Goal: Information Seeking & Learning: Learn about a topic

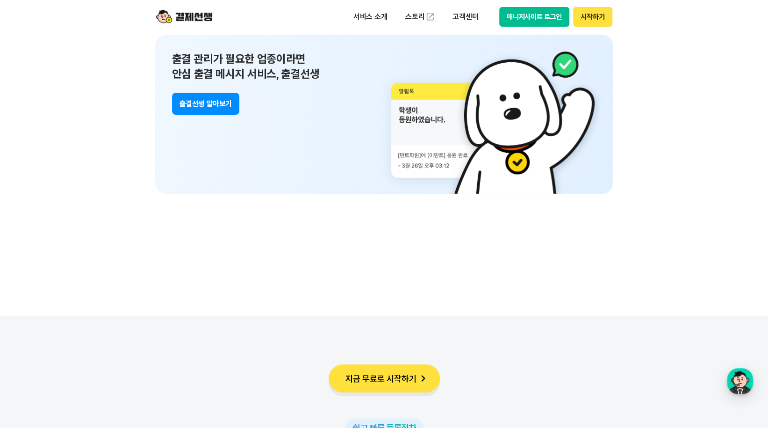
scroll to position [6829, 0]
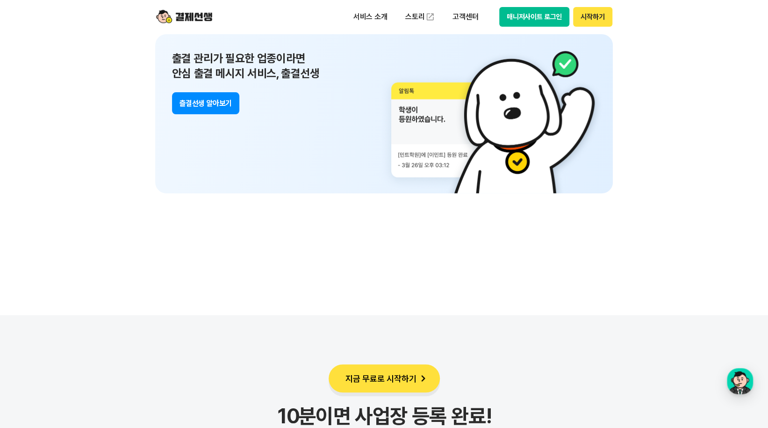
click at [202, 101] on button "츨결선생 알아보기" at bounding box center [205, 103] width 67 height 22
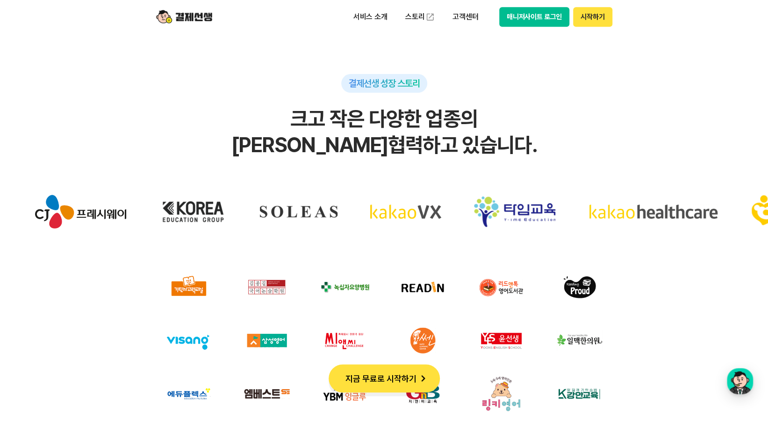
scroll to position [2672, 0]
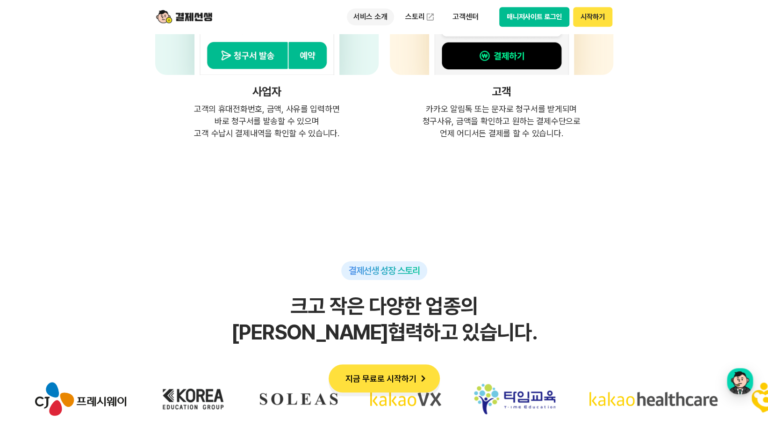
click at [378, 18] on p "서비스 소개" at bounding box center [370, 16] width 47 height 17
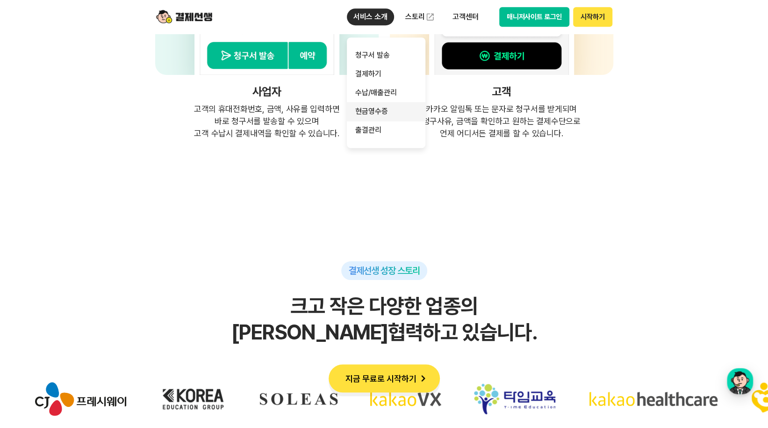
click at [369, 113] on link "현금영수증" at bounding box center [386, 111] width 79 height 19
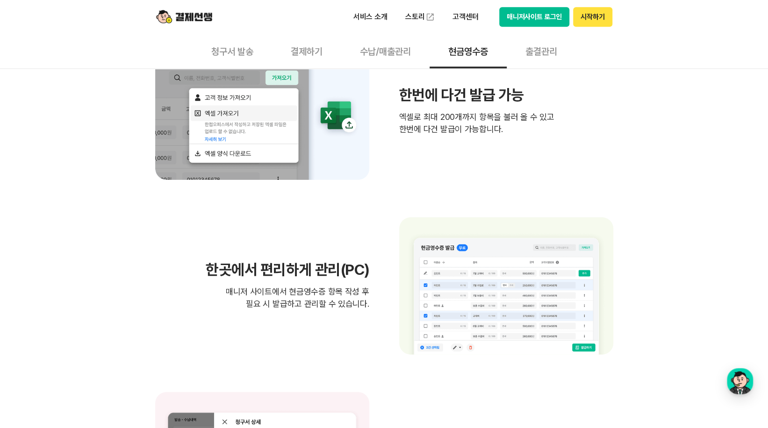
scroll to position [187, 0]
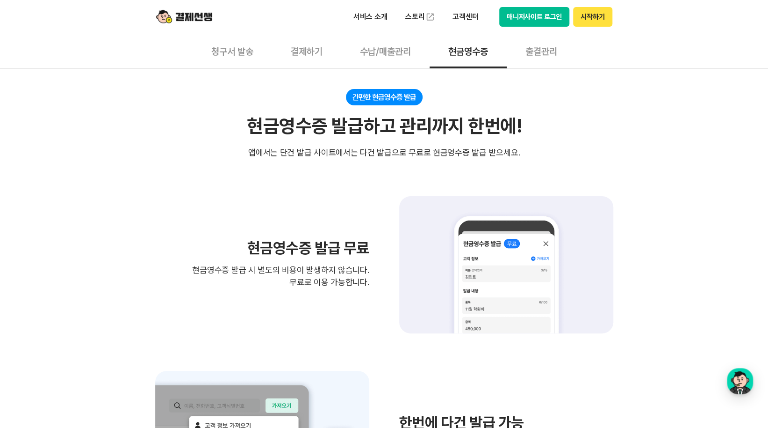
click at [386, 52] on button "수납/매출관리" at bounding box center [385, 51] width 88 height 35
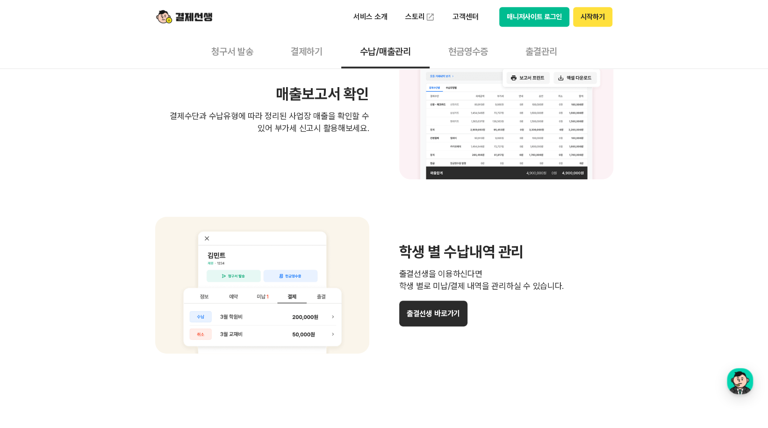
scroll to position [374, 0]
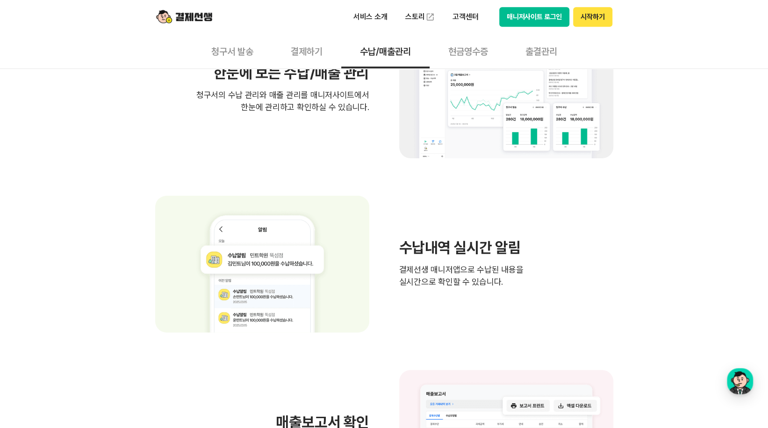
click at [308, 57] on button "결제하기" at bounding box center [306, 51] width 69 height 35
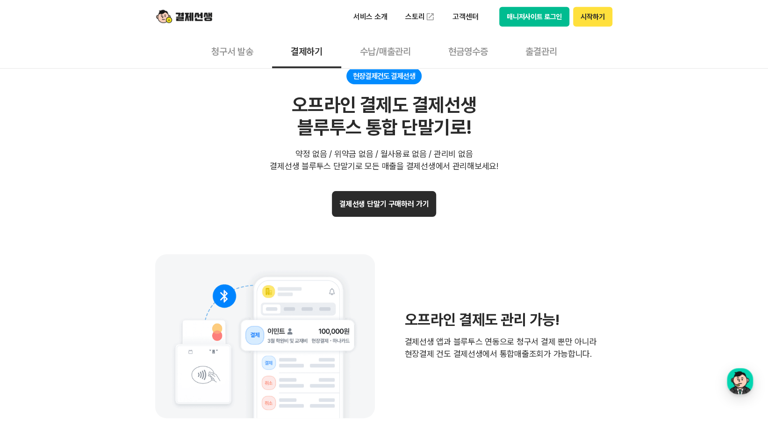
scroll to position [1871, 0]
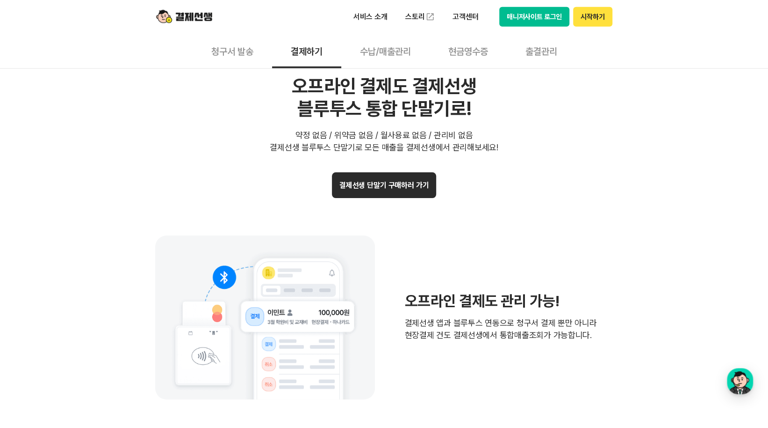
click at [386, 192] on button "결제선생 단말기 구매하러 가기" at bounding box center [384, 185] width 105 height 26
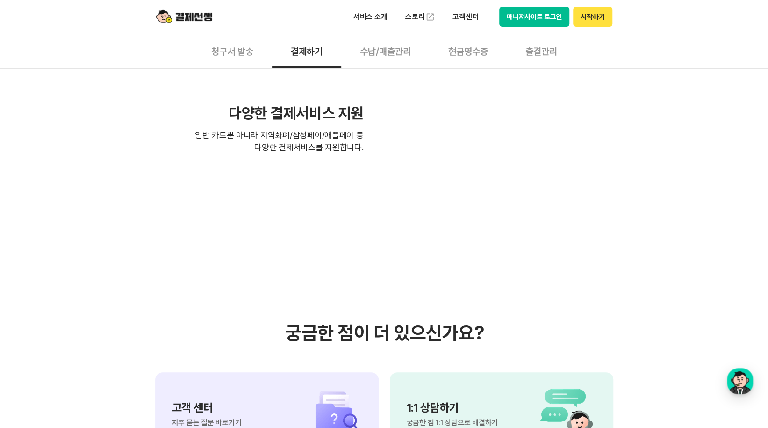
scroll to position [2198, 0]
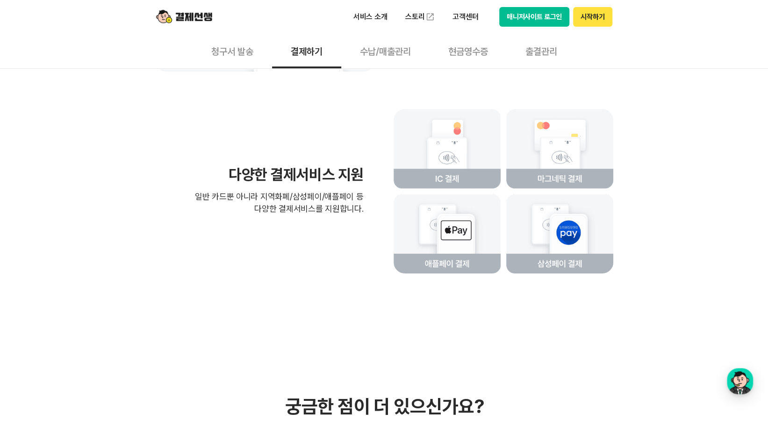
click at [243, 47] on button "청구서 발송" at bounding box center [233, 51] width 80 height 35
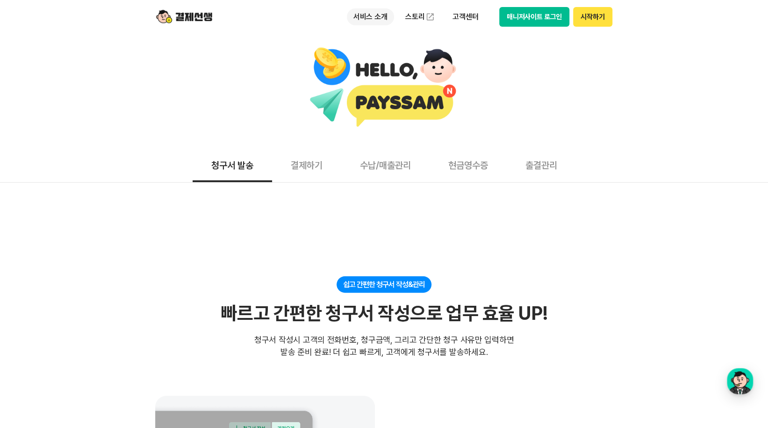
click at [356, 19] on p "서비스 소개" at bounding box center [370, 16] width 47 height 17
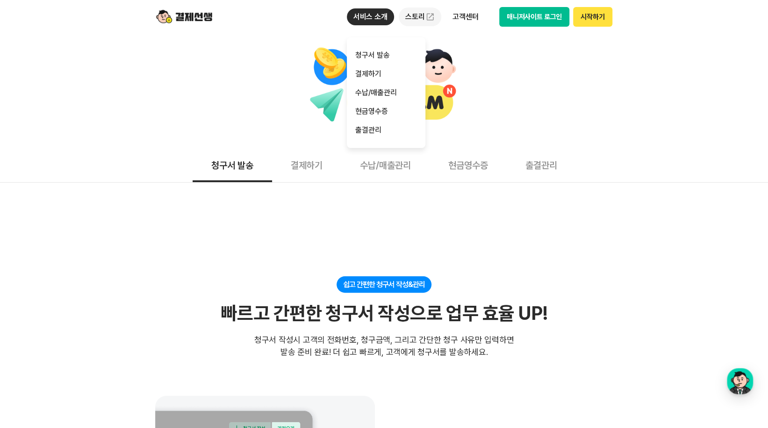
click at [425, 18] on link "스토리" at bounding box center [420, 16] width 43 height 19
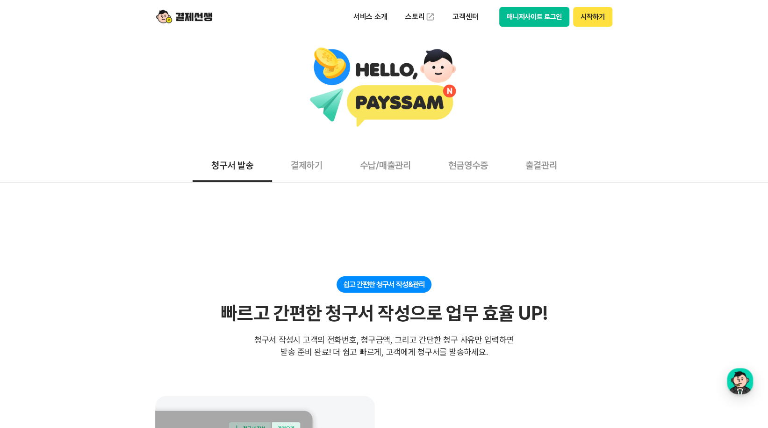
click at [527, 18] on button "매니저사이트 로그인" at bounding box center [535, 17] width 71 height 20
click at [390, 169] on button "수납/매출관리" at bounding box center [385, 164] width 88 height 35
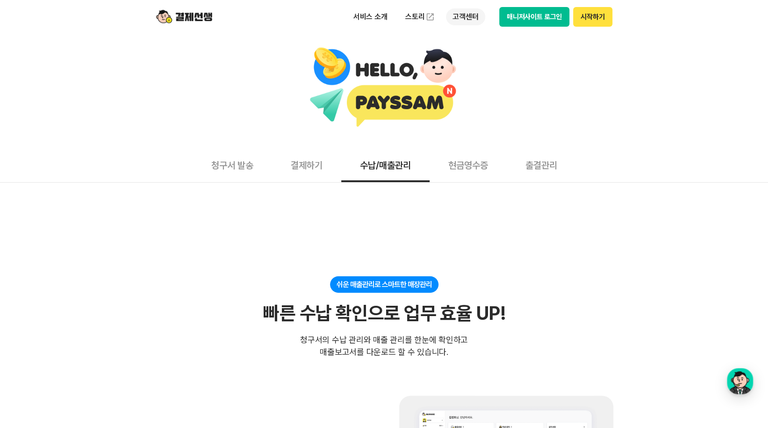
click at [470, 14] on p "고객센터" at bounding box center [465, 16] width 39 height 17
click at [484, 57] on link "자주 묻는 질문" at bounding box center [485, 55] width 79 height 19
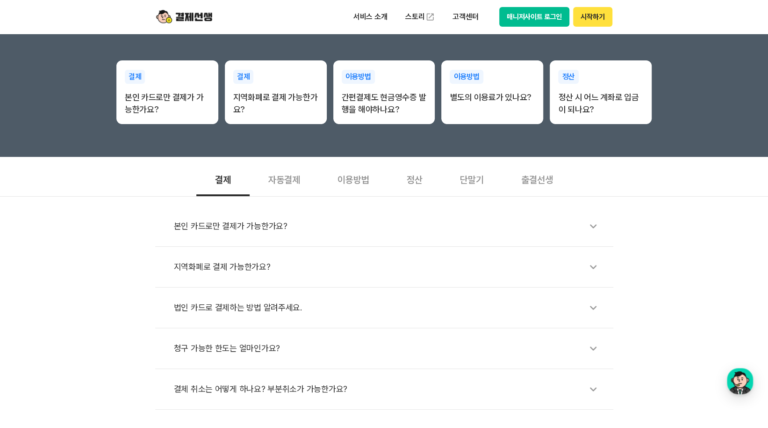
scroll to position [281, 0]
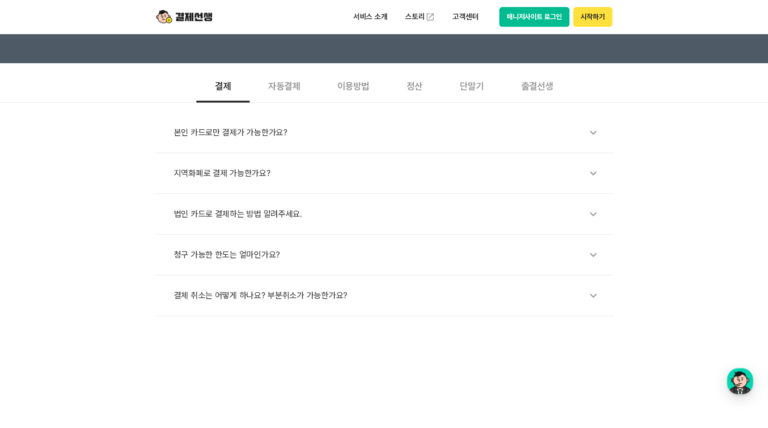
click at [288, 80] on div "자동결제" at bounding box center [284, 85] width 69 height 35
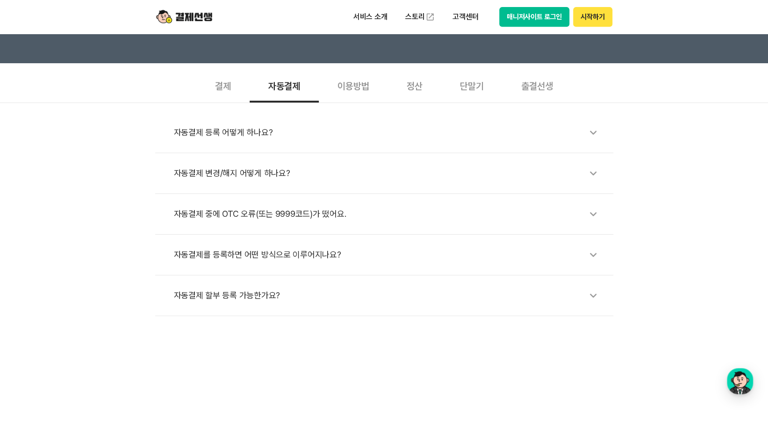
click at [362, 86] on div "이용방법" at bounding box center [353, 85] width 69 height 35
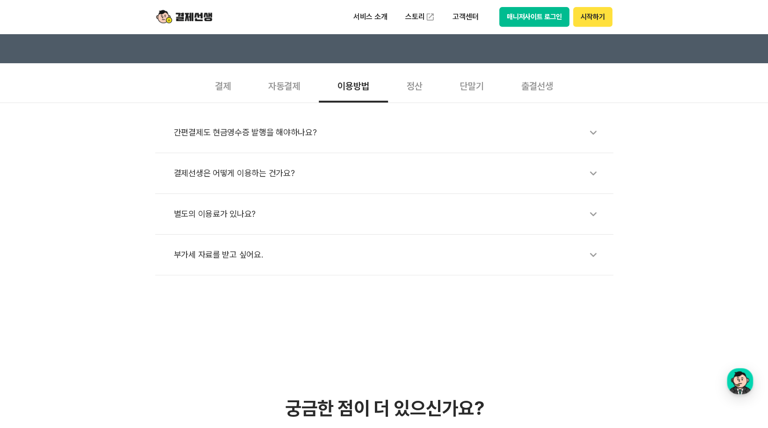
click at [222, 252] on div "부가세 자료를 받고 싶어요." at bounding box center [389, 255] width 430 height 22
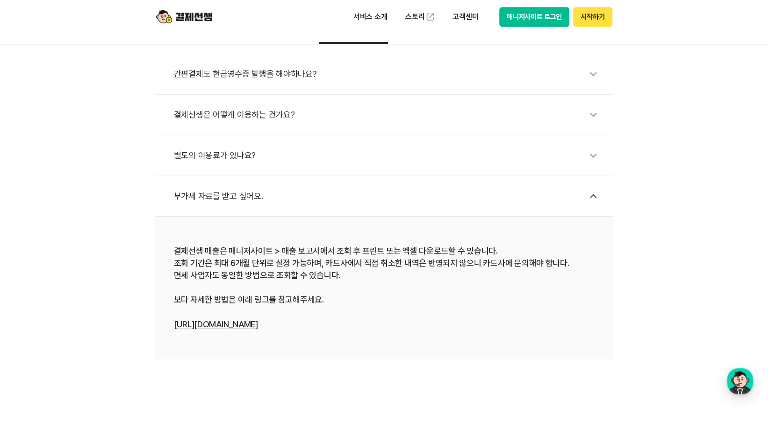
scroll to position [327, 0]
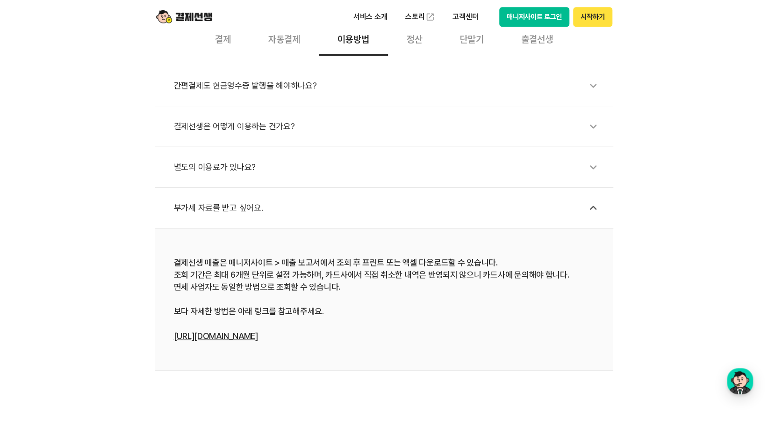
click at [422, 41] on div "정산" at bounding box center [414, 38] width 53 height 35
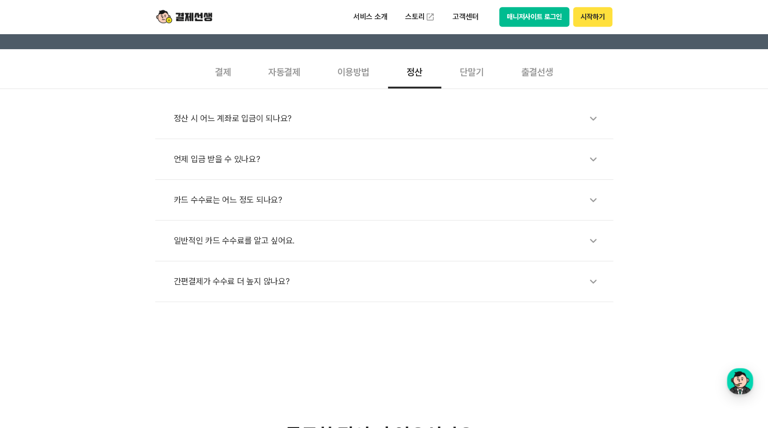
scroll to position [281, 0]
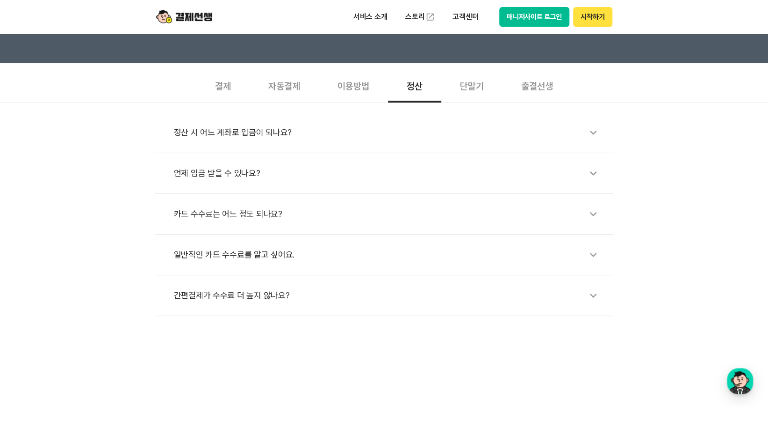
click at [228, 295] on div "간편결제가 수수료 더 높지 않나요?" at bounding box center [389, 295] width 430 height 22
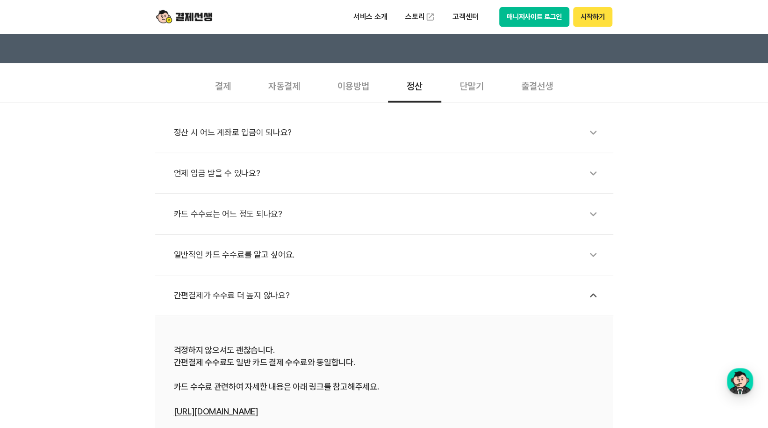
click at [239, 130] on div "정산 시 어느 계좌로 입금이 되나요?" at bounding box center [389, 133] width 430 height 22
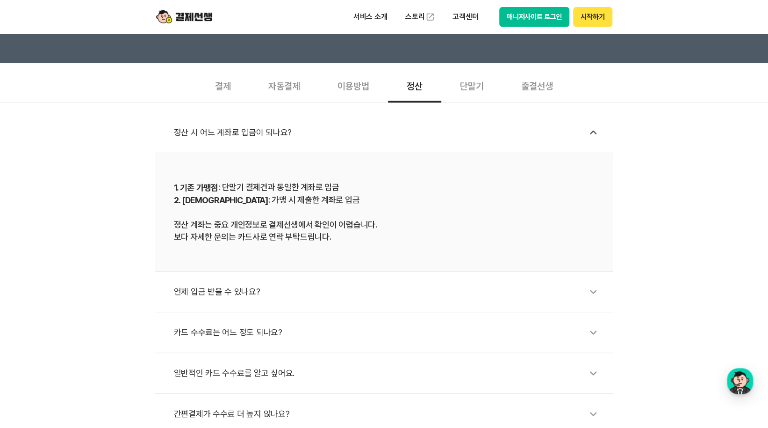
click at [467, 84] on div "단말기" at bounding box center [472, 85] width 61 height 35
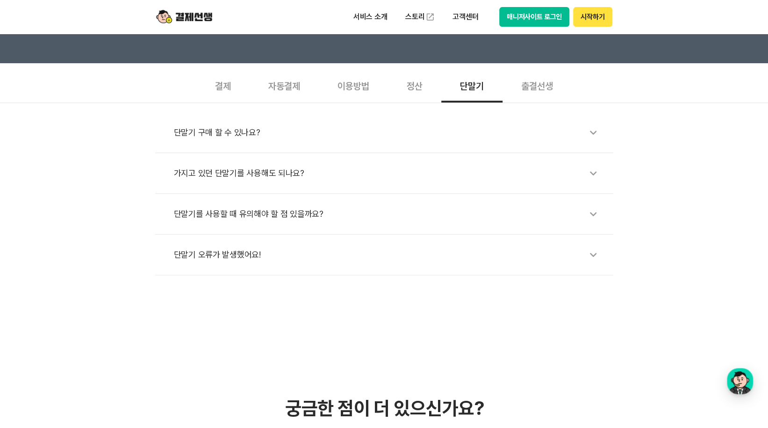
click at [262, 176] on div "가지고 있던 단말기를 사용해도 되나요?" at bounding box center [389, 173] width 430 height 22
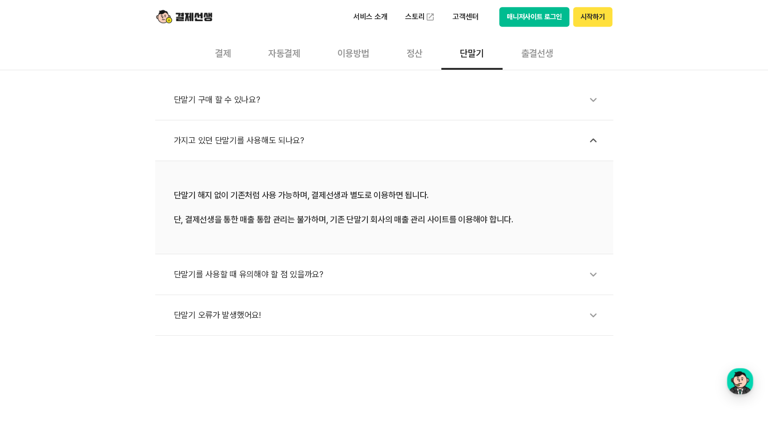
scroll to position [327, 0]
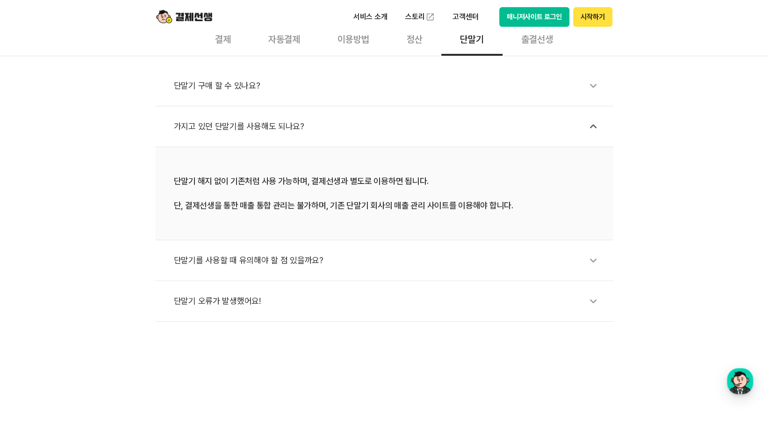
click at [251, 256] on div "단말기를 사용할 때 유의해야 할 점 있을까요?" at bounding box center [389, 260] width 430 height 22
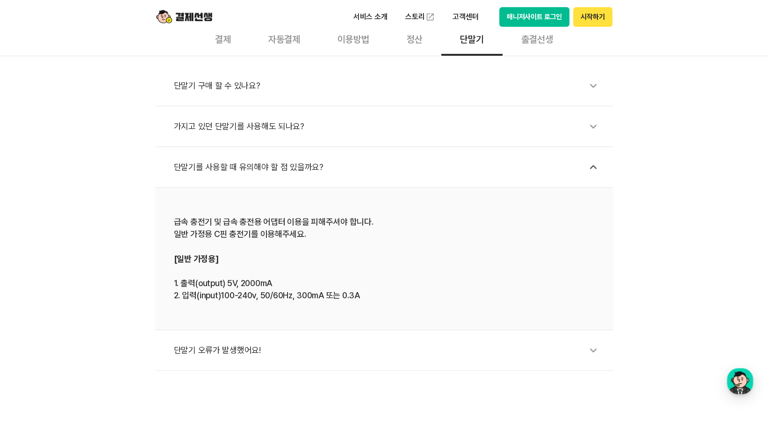
click at [206, 348] on div "단말기 오류가 발생했어요!" at bounding box center [389, 350] width 430 height 22
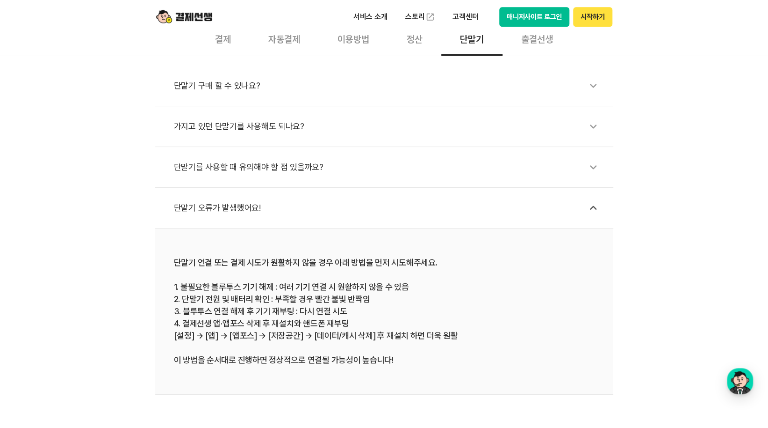
click at [523, 45] on div "출결선생" at bounding box center [537, 38] width 69 height 35
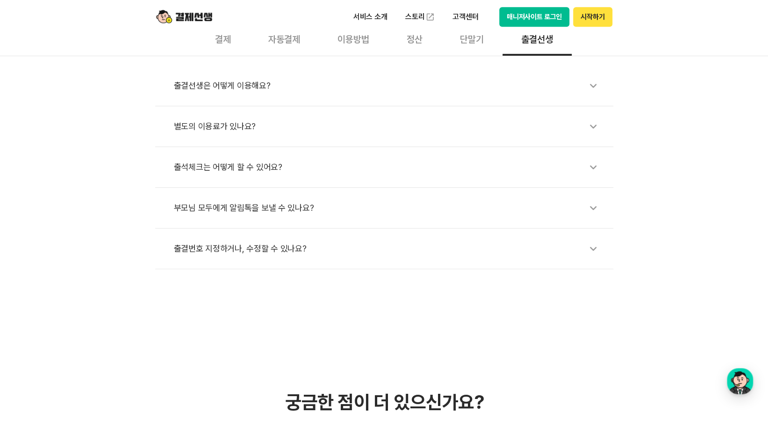
click at [240, 80] on div "출결선생은 어떻게 이용해요?" at bounding box center [389, 86] width 430 height 22
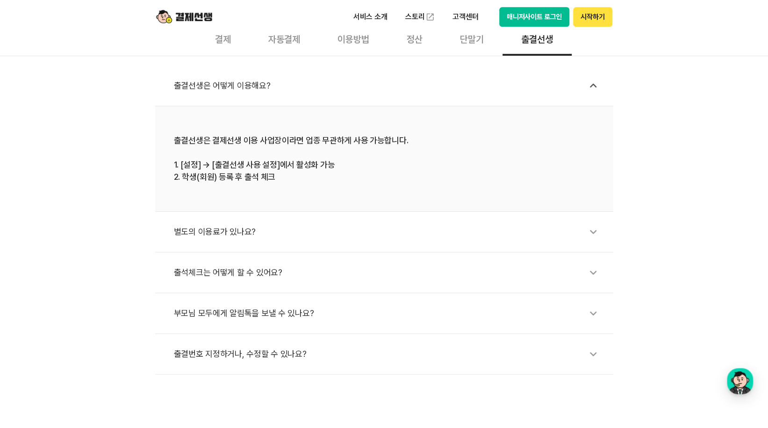
click at [229, 227] on div "별도의 이용료가 있나요?" at bounding box center [389, 232] width 430 height 22
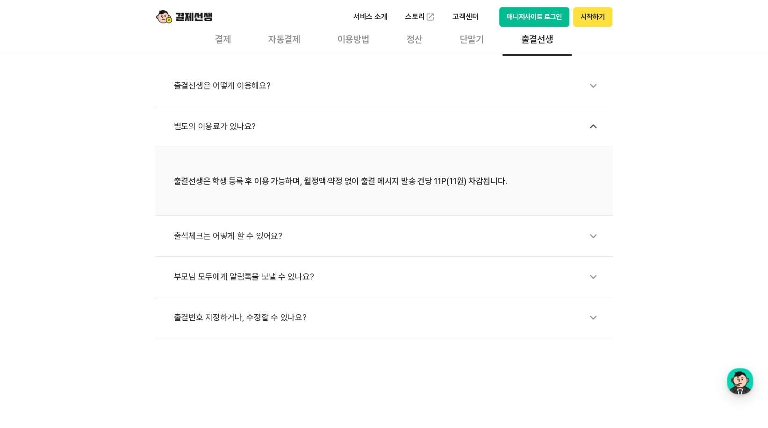
click at [229, 233] on div "출석체크는 어떻게 할 수 있어요?" at bounding box center [389, 236] width 430 height 22
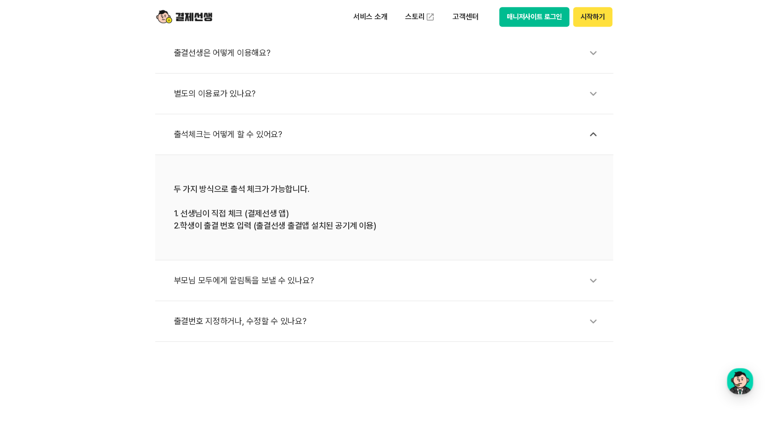
scroll to position [374, 0]
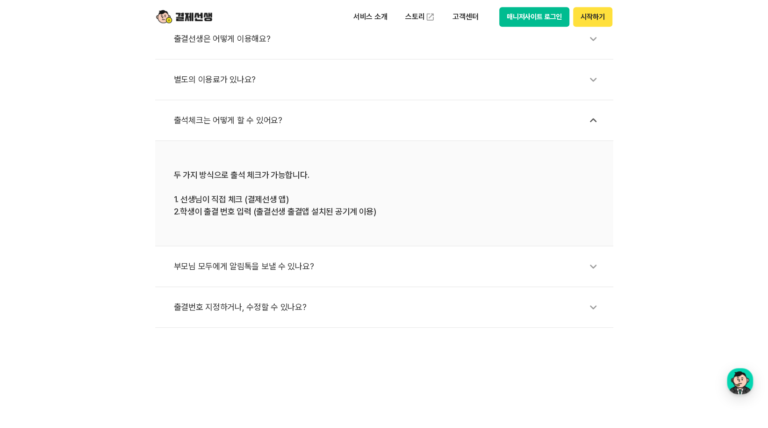
click at [233, 261] on div "부모님 모두에게 알림톡을 보낼 수 있나요?" at bounding box center [389, 266] width 430 height 22
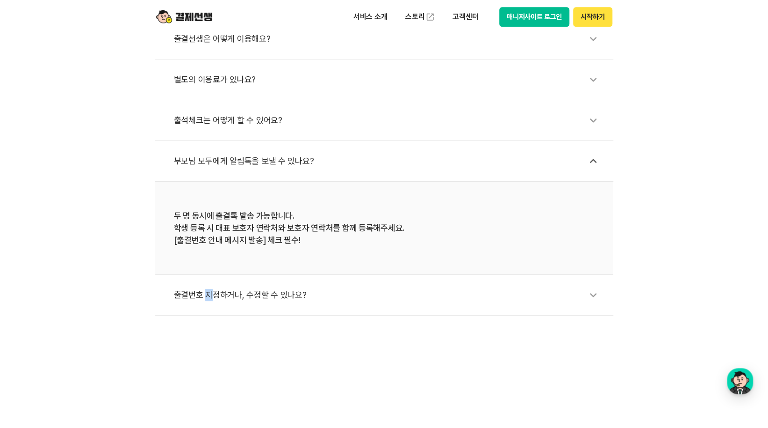
drag, startPoint x: 232, startPoint y: 300, endPoint x: 208, endPoint y: 292, distance: 25.1
click at [208, 292] on div "출결번호 지정하거나, 수정할 수 있나요?" at bounding box center [389, 295] width 430 height 22
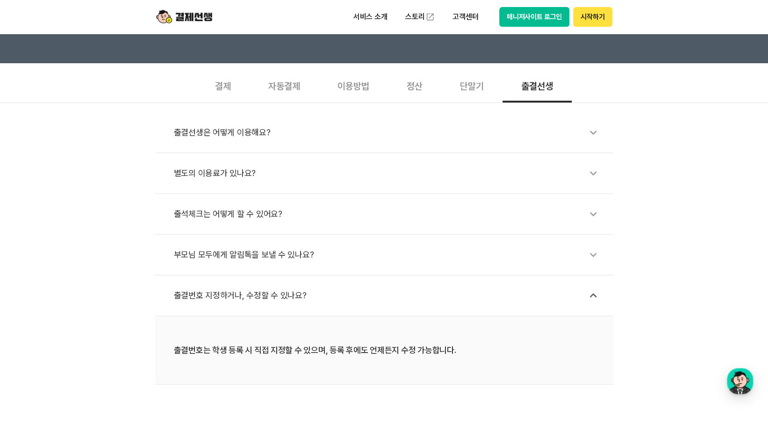
click at [465, 82] on div "단말기" at bounding box center [472, 85] width 61 height 35
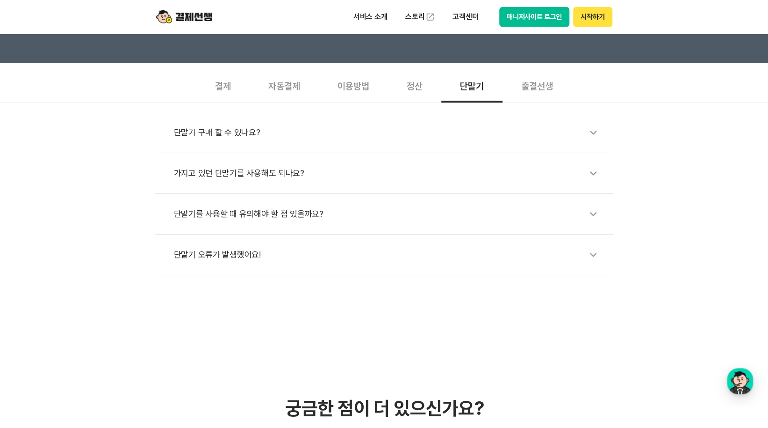
click at [408, 88] on div "정산" at bounding box center [414, 85] width 53 height 35
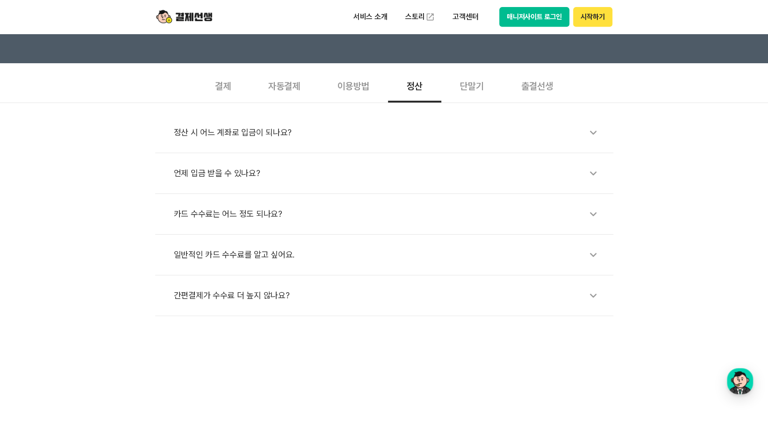
click at [225, 256] on div "일반적인 카드 수수료를 알고 싶어요." at bounding box center [389, 255] width 430 height 22
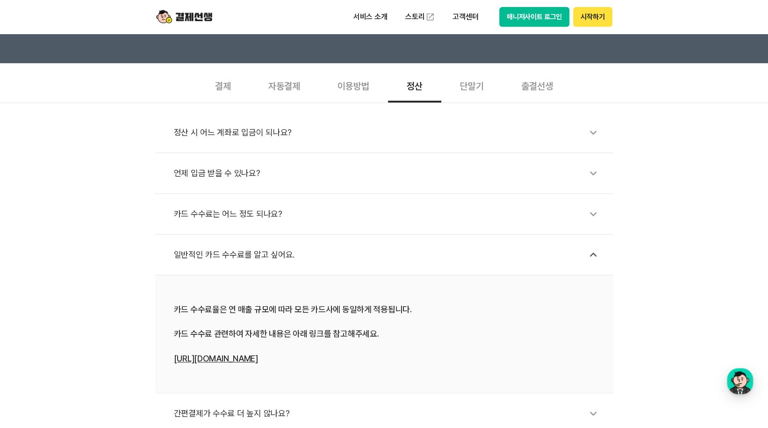
scroll to position [327, 0]
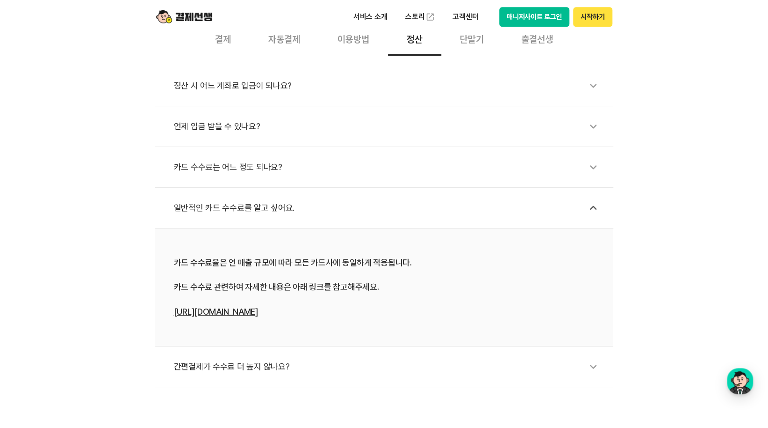
click at [362, 41] on div "이용방법" at bounding box center [353, 38] width 69 height 35
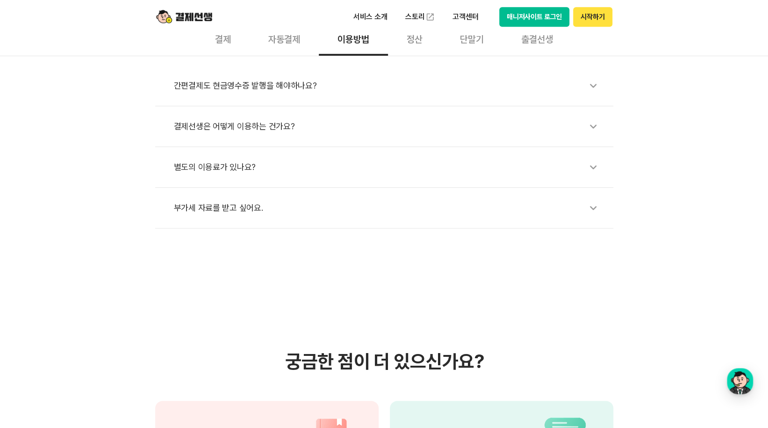
click at [270, 86] on div "간편결제도 현금영수증 발행을 해야하나요?" at bounding box center [389, 86] width 430 height 22
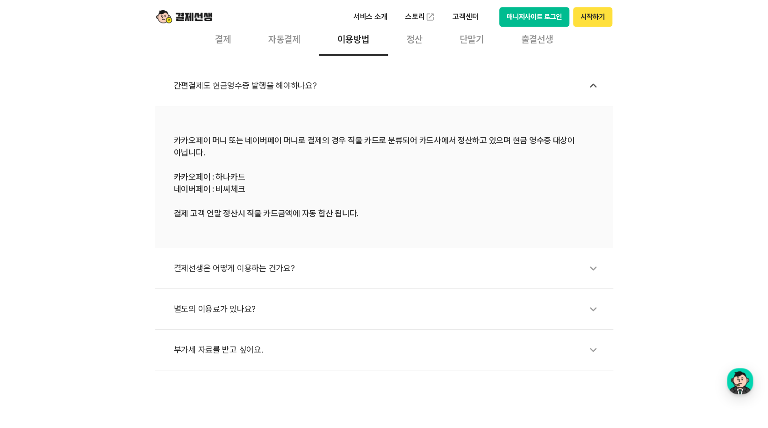
click at [222, 312] on div "별도의 이용료가 있나요?" at bounding box center [389, 309] width 430 height 22
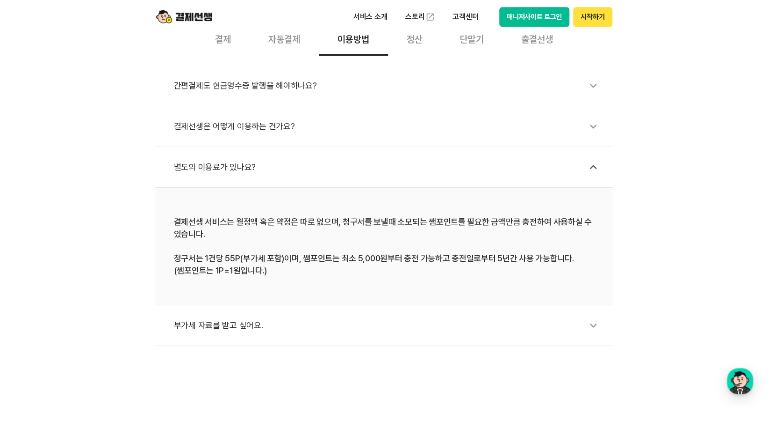
click at [216, 332] on div "부가세 자료를 받고 싶어요." at bounding box center [389, 325] width 430 height 22
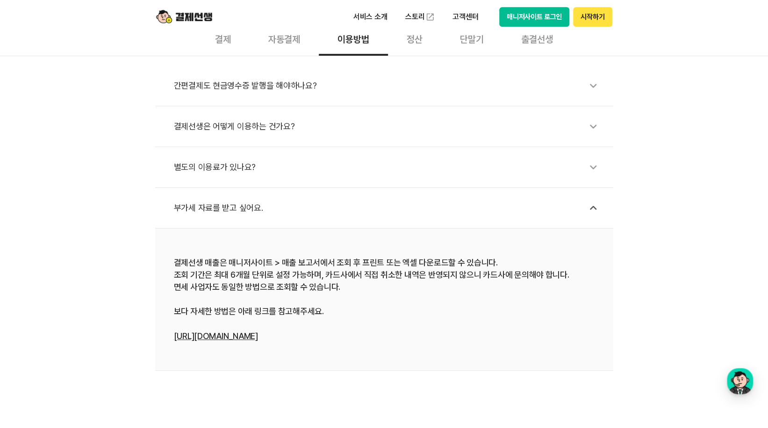
click at [285, 46] on div "자동결제" at bounding box center [284, 38] width 69 height 35
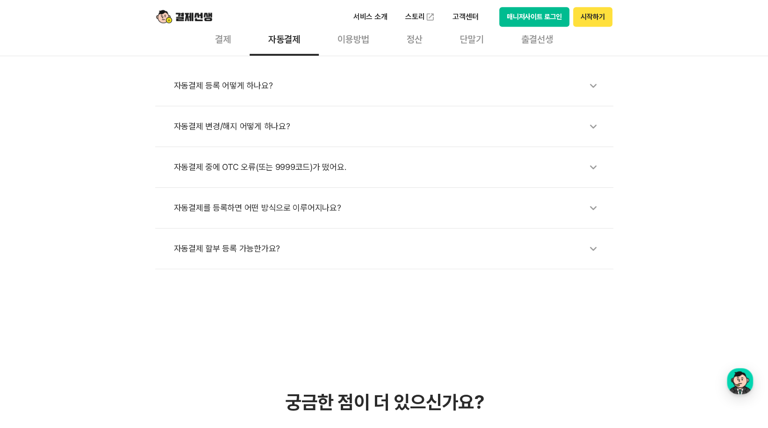
click at [231, 247] on div "자동결제 할부 등록 가능한가요?" at bounding box center [389, 249] width 430 height 22
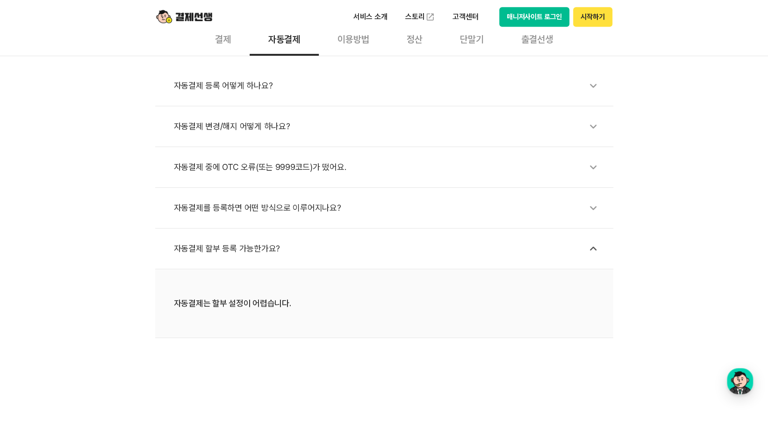
click at [250, 203] on div "자동결제를 등록하면 어떤 방식으로 이루어지나요?" at bounding box center [389, 208] width 430 height 22
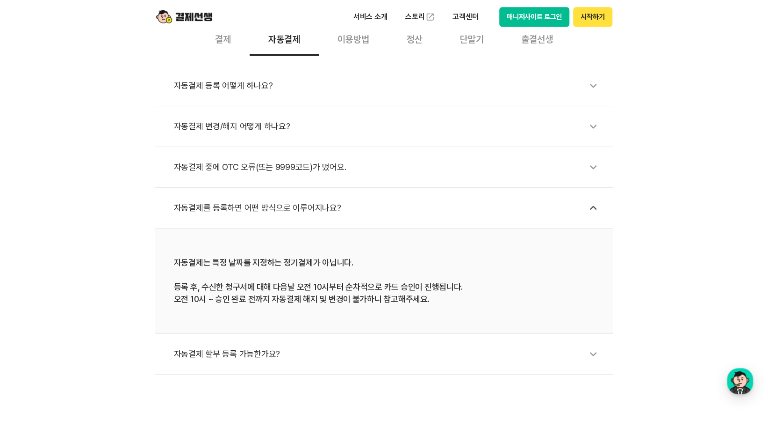
click at [246, 171] on div "자동결제 중에 OTC 오류(또는 9999코드)가 떴어요." at bounding box center [389, 167] width 430 height 22
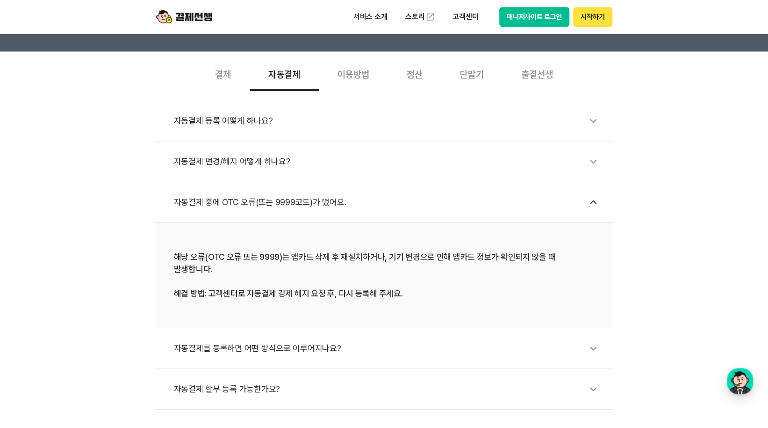
scroll to position [281, 0]
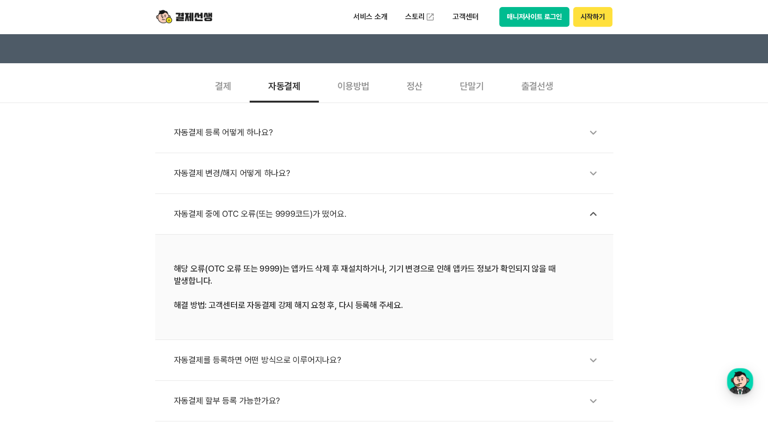
click at [222, 174] on div "자동결제 변경/해지 어떻게 하나요?" at bounding box center [389, 173] width 430 height 22
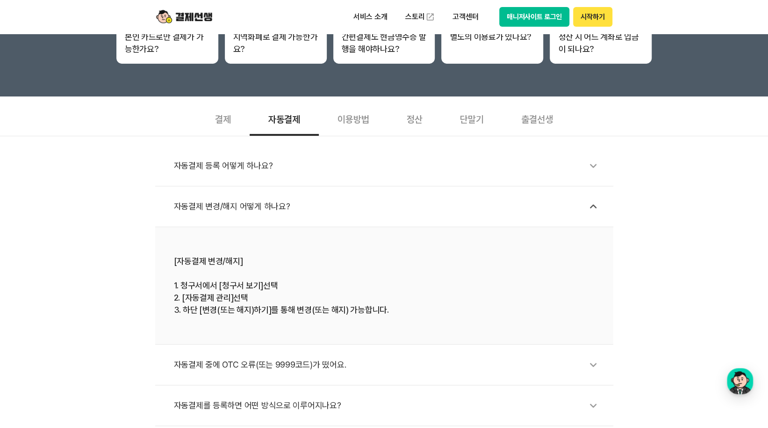
scroll to position [234, 0]
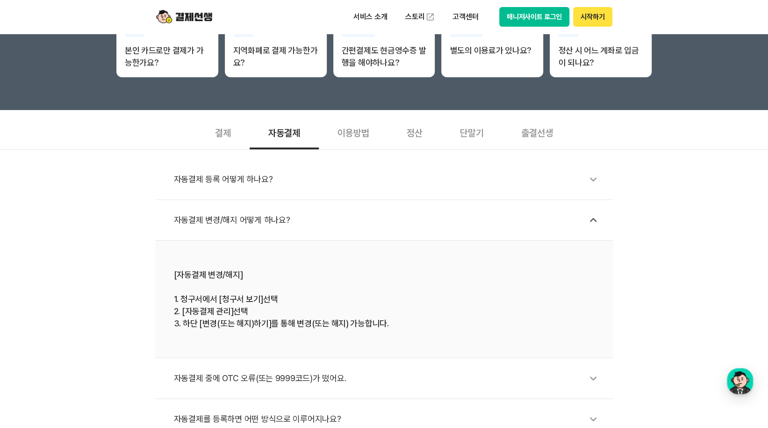
click at [210, 176] on div "자동결제 등록 어떻게 하나요?" at bounding box center [389, 179] width 430 height 22
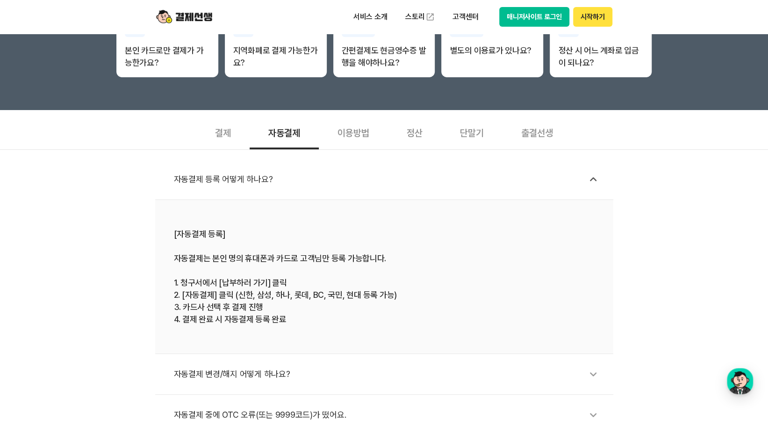
click at [193, 129] on div "결제 자동결제 이용방법 정산 단말기 출결선생" at bounding box center [384, 132] width 458 height 35
click at [233, 134] on div "결제" at bounding box center [222, 132] width 53 height 35
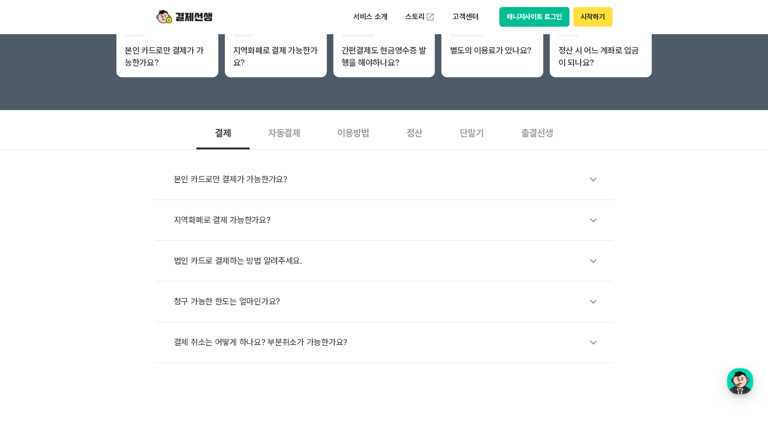
click at [224, 338] on div "결체 취소는 어떻게 하나요? 부분취소가 가능한가요?" at bounding box center [389, 342] width 430 height 22
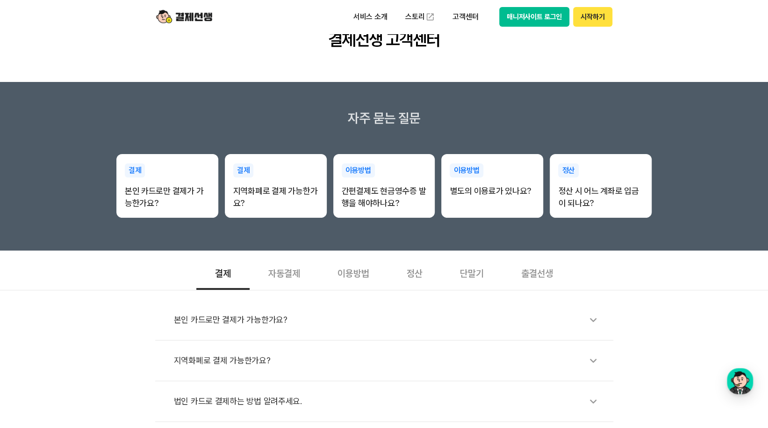
scroll to position [0, 0]
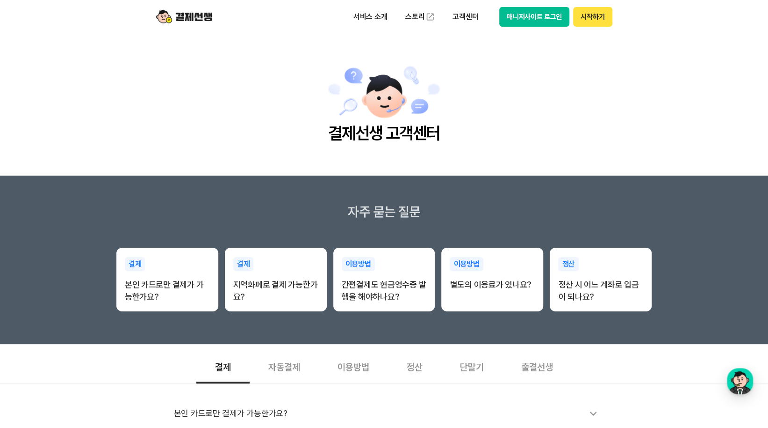
click at [203, 14] on img at bounding box center [184, 17] width 56 height 18
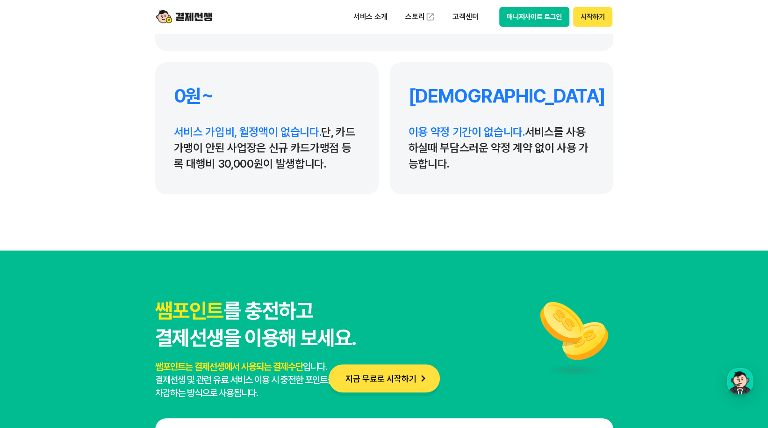
scroll to position [4584, 0]
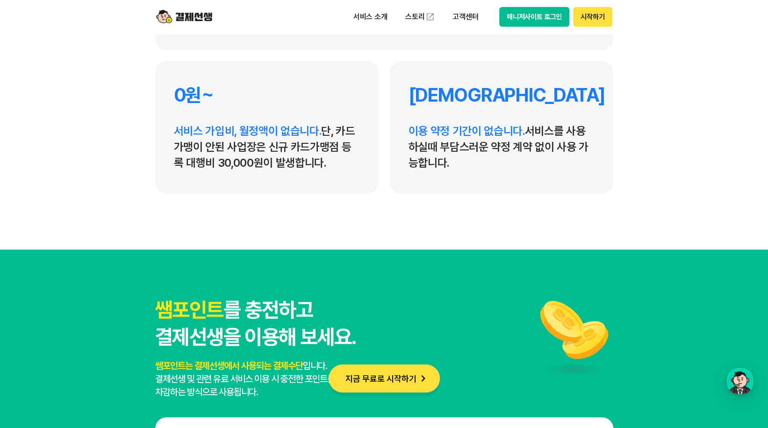
click at [331, 159] on p "서비스 가입비, 월정액이 없습니다. 단, 카드가맹이 안된 사업장은 신규 카드가맹점 등록 대행비 30,000원이 발생합니다." at bounding box center [267, 147] width 186 height 48
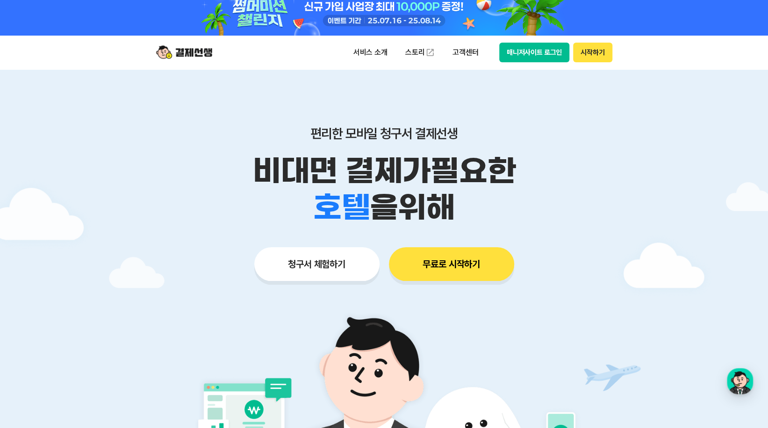
scroll to position [0, 0]
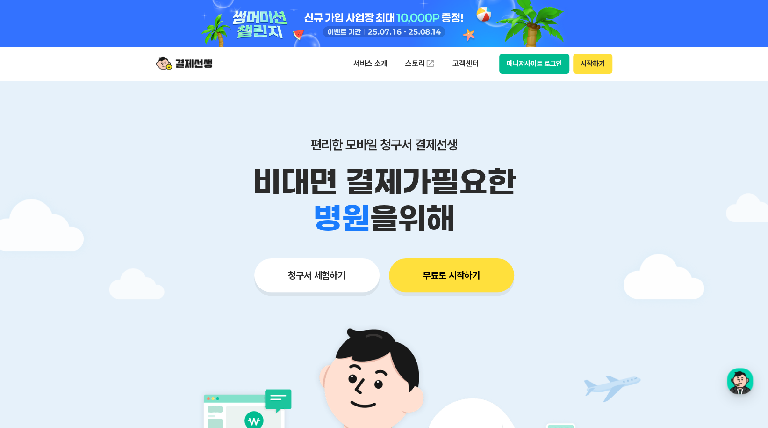
click at [453, 20] on div at bounding box center [384, 23] width 479 height 47
